Goal: Entertainment & Leisure: Consume media (video, audio)

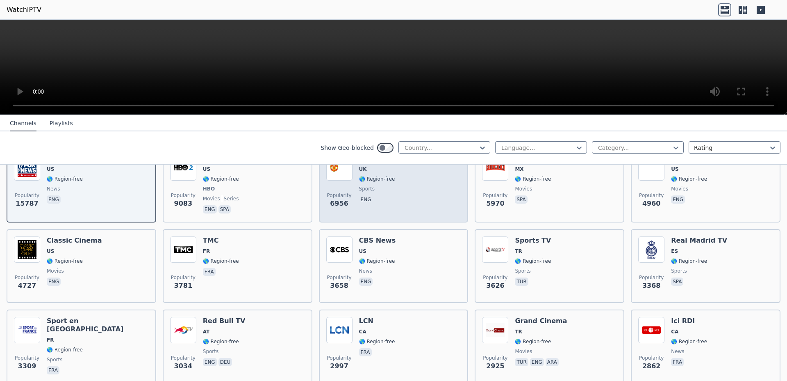
scroll to position [104, 0]
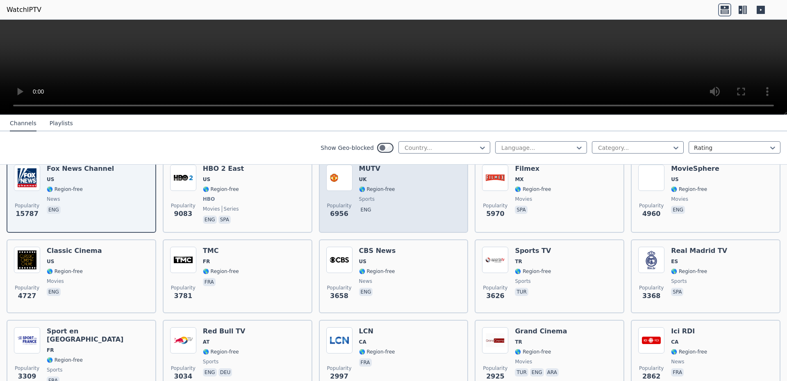
click at [365, 187] on span "🌎 Region-free" at bounding box center [377, 189] width 36 height 7
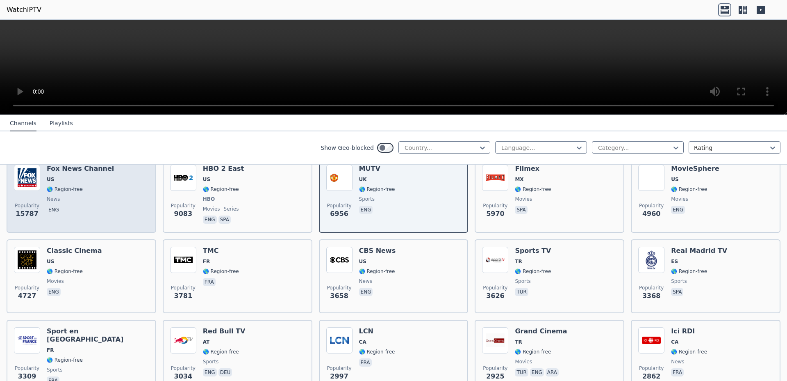
click at [76, 186] on span "🌎 Region-free" at bounding box center [65, 189] width 36 height 7
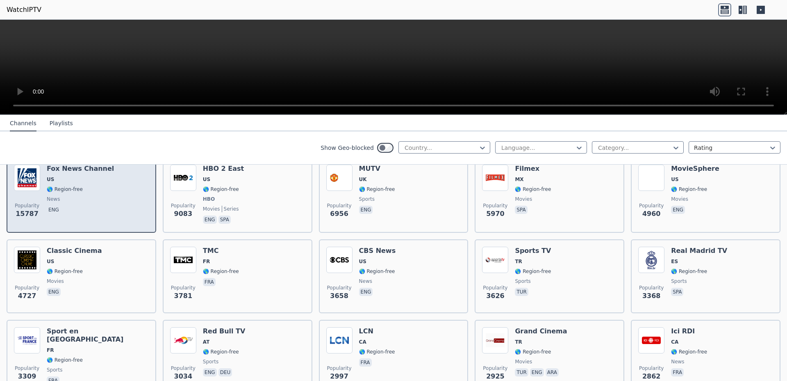
click at [74, 187] on span "🌎 Region-free" at bounding box center [65, 189] width 36 height 7
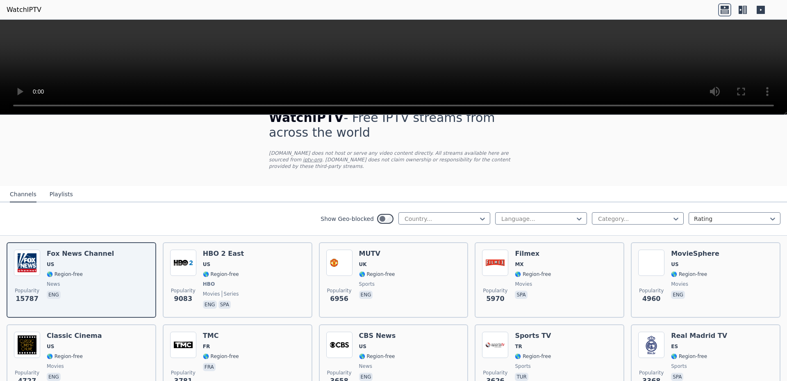
scroll to position [0, 0]
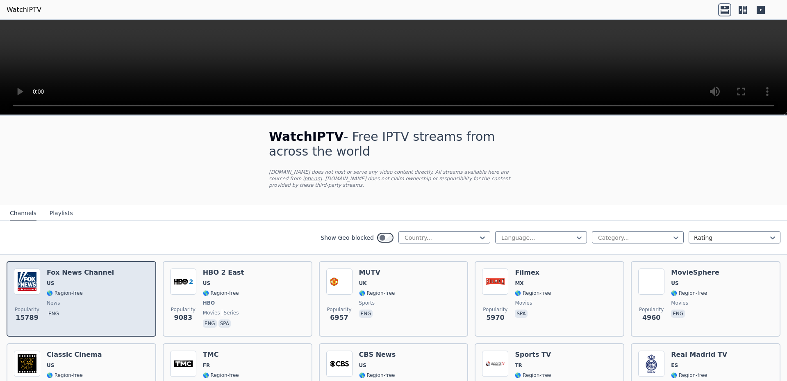
click at [96, 292] on span "🌎 Region-free" at bounding box center [80, 292] width 67 height 7
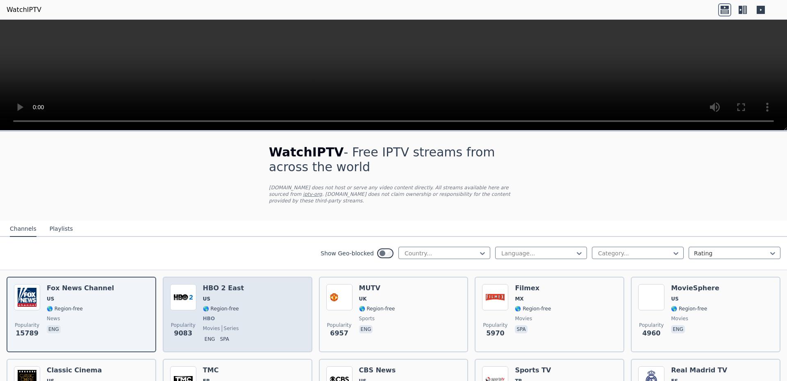
click at [259, 299] on div "Popularity 9083 HBO 2 East US 🌎 Region-free HBO movies series eng spa" at bounding box center [237, 314] width 135 height 61
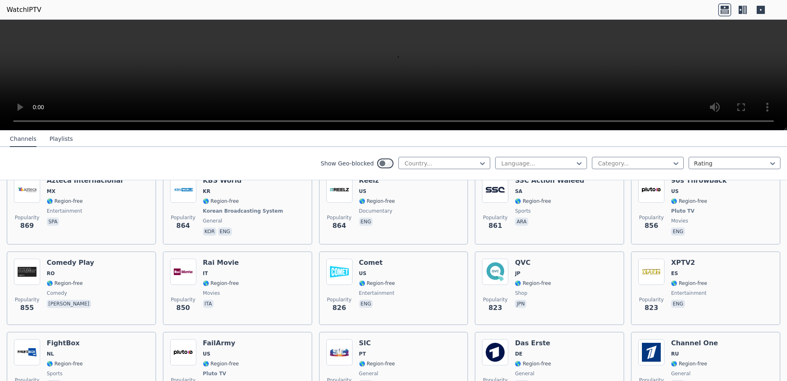
scroll to position [1611, 0]
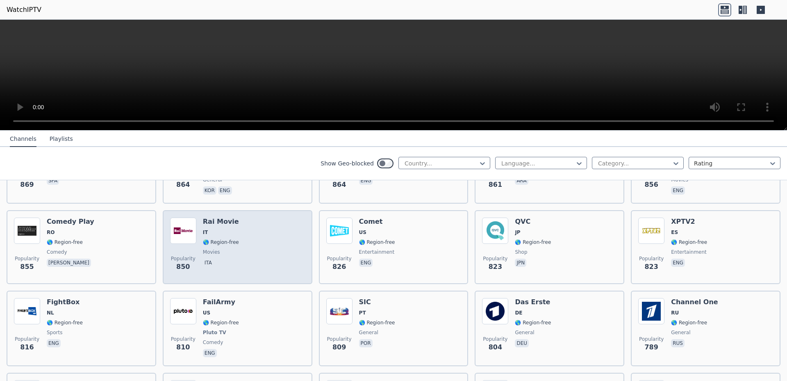
click at [272, 236] on div "Popularity 850 Rai Movie IT 🌎 Region-free movies ita" at bounding box center [237, 246] width 135 height 59
click at [267, 234] on div "Popularity 850 Rai Movie IT 🌎 Region-free movies ita" at bounding box center [237, 246] width 135 height 59
click at [198, 235] on div "Popularity 850 Rai Movie IT 🌎 Region-free movies ita" at bounding box center [237, 246] width 135 height 59
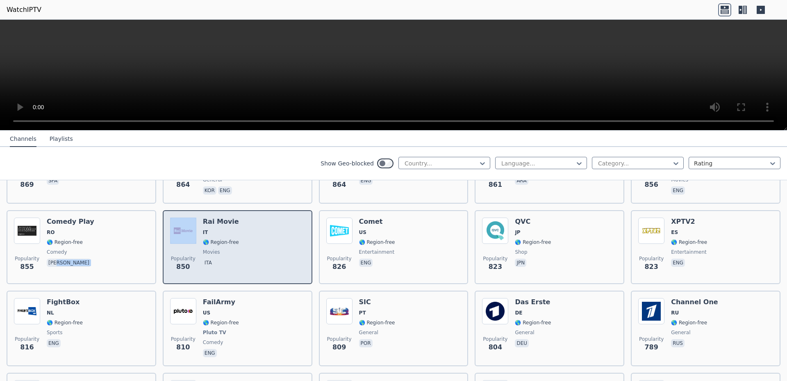
click at [198, 235] on div "Popularity 850 Rai Movie IT 🌎 Region-free movies ita" at bounding box center [237, 246] width 135 height 59
click at [217, 224] on h6 "Rai Movie" at bounding box center [221, 221] width 36 height 8
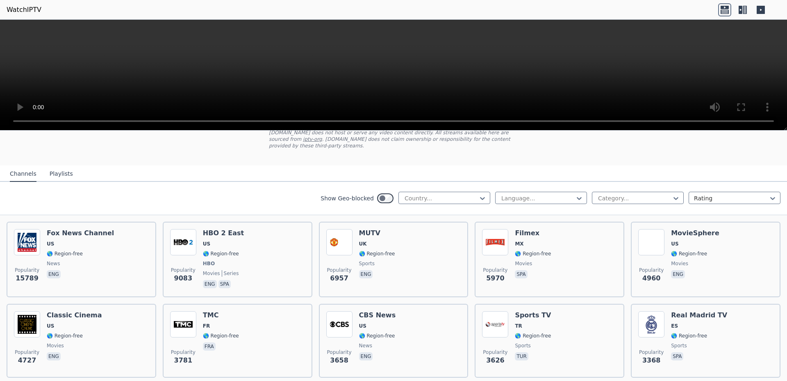
scroll to position [0, 0]
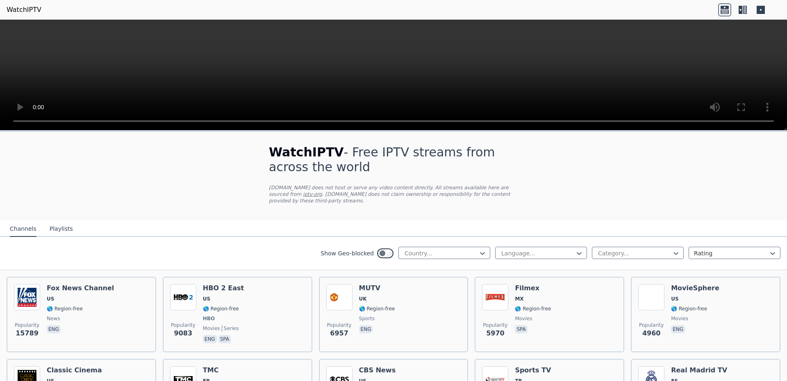
click at [419, 49] on video at bounding box center [393, 75] width 787 height 111
click at [743, 10] on icon at bounding box center [745, 10] width 4 height 8
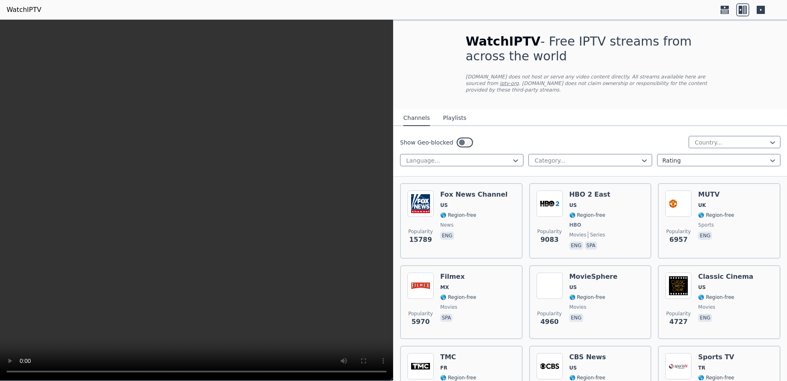
click at [758, 9] on icon at bounding box center [761, 10] width 8 height 8
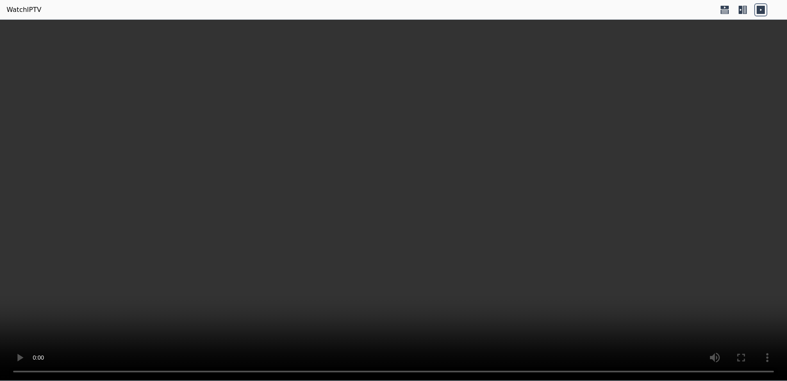
click at [740, 10] on icon at bounding box center [742, 9] width 13 height 13
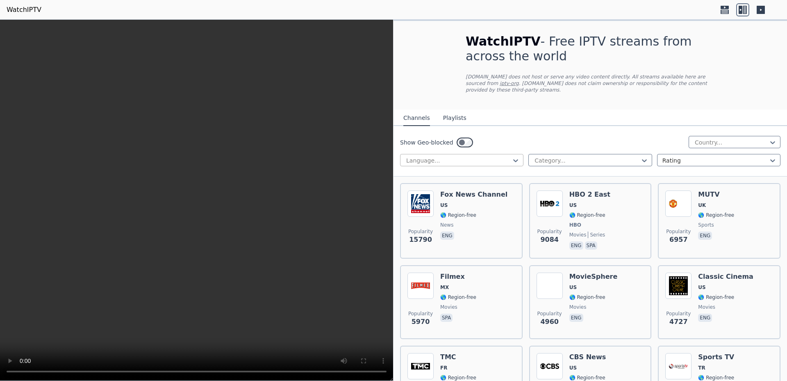
click at [450, 162] on div at bounding box center [459, 160] width 106 height 8
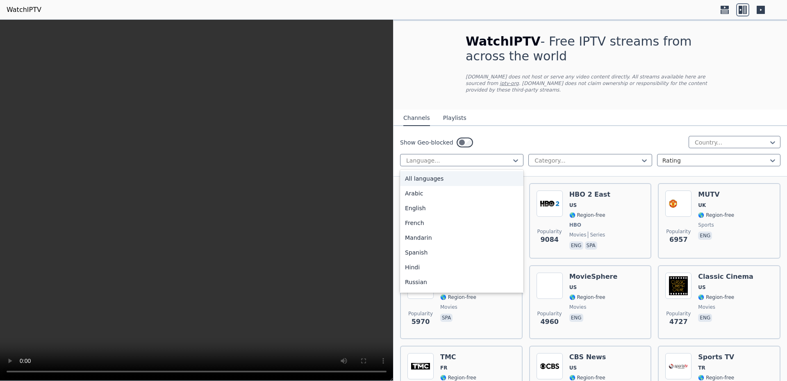
click at [483, 142] on div "Show Geo-blocked Country..." at bounding box center [590, 142] width 381 height 13
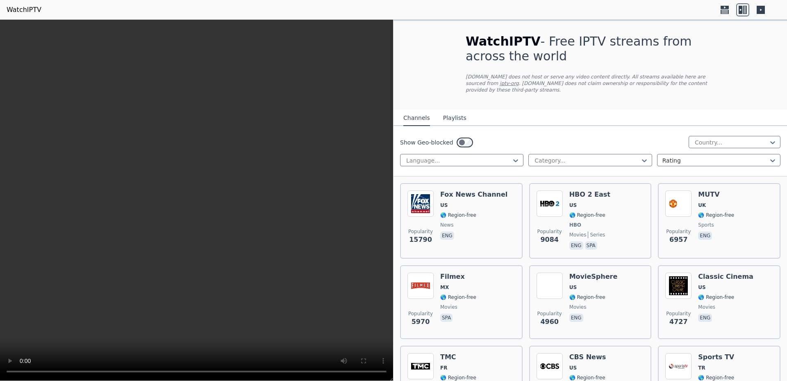
click at [464, 121] on div "Channels Playlists" at bounding box center [435, 118] width 76 height 16
click at [457, 118] on button "Playlists" at bounding box center [454, 118] width 23 height 16
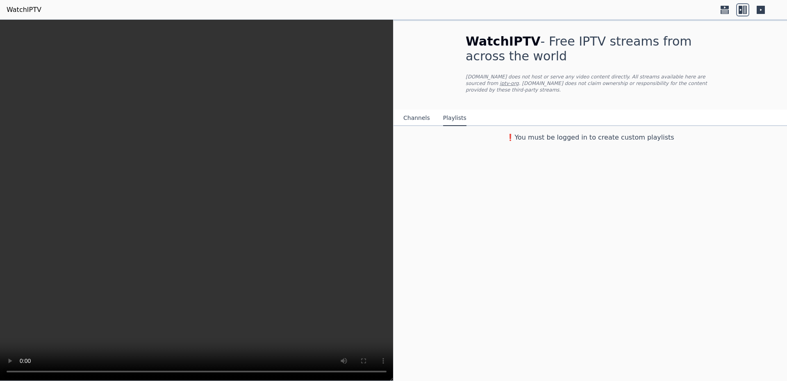
click at [426, 116] on button "Channels" at bounding box center [416, 118] width 27 height 16
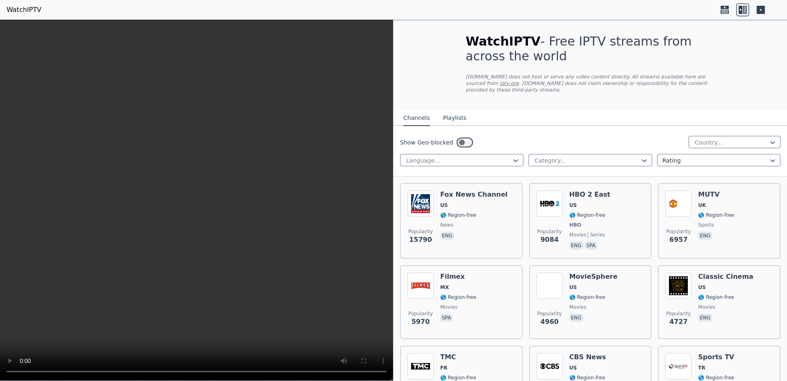
click at [261, 174] on video at bounding box center [196, 200] width 393 height 361
